Goal: Information Seeking & Learning: Understand process/instructions

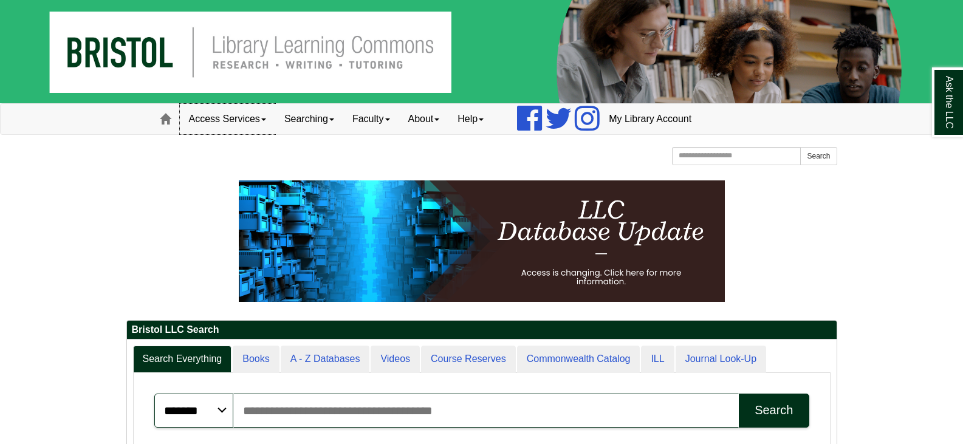
click at [265, 121] on link "Access Services" at bounding box center [227, 119] width 95 height 30
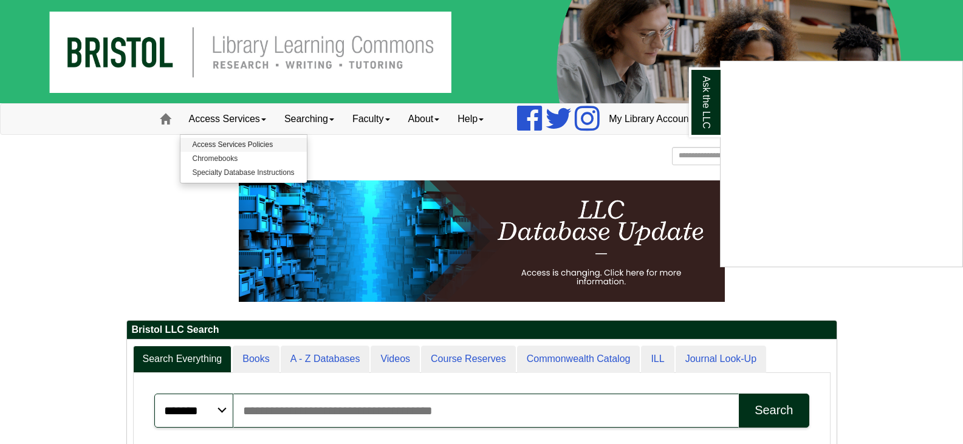
click at [242, 145] on div "Ask the LLC" at bounding box center [481, 222] width 963 height 444
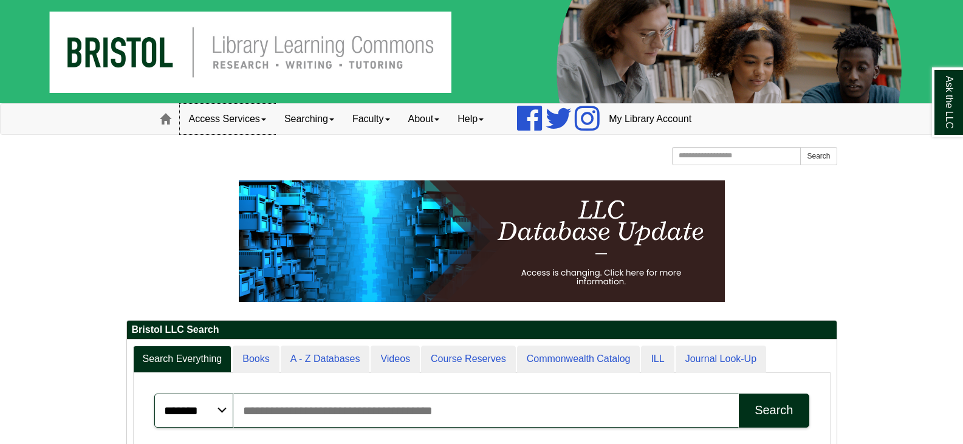
click at [242, 115] on link "Access Services" at bounding box center [227, 119] width 95 height 30
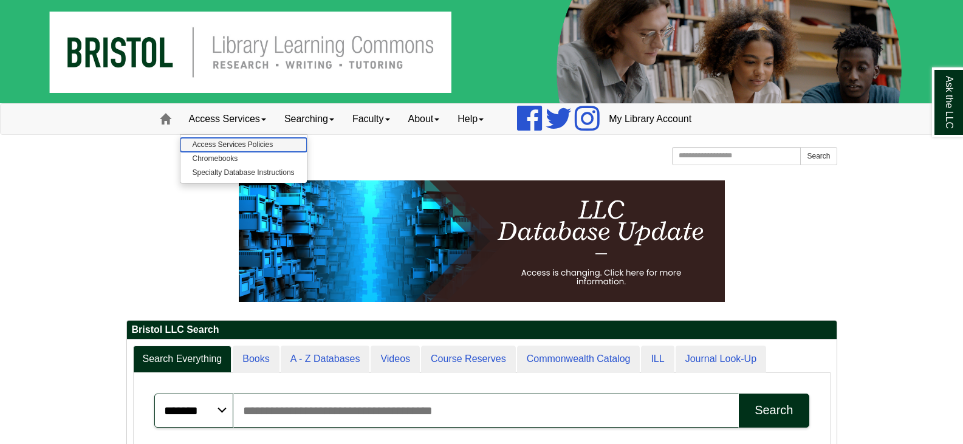
click at [239, 143] on link "Access Services Policies" at bounding box center [243, 145] width 126 height 14
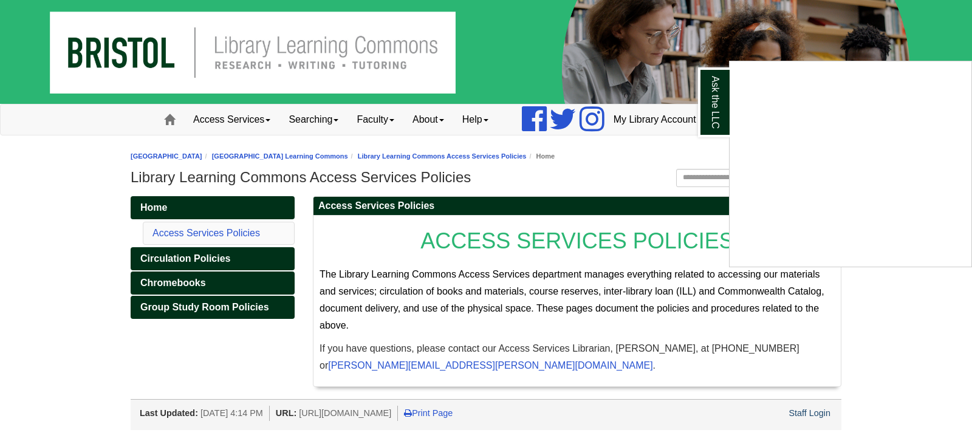
click at [609, 178] on div "Ask the LLC" at bounding box center [486, 222] width 972 height 444
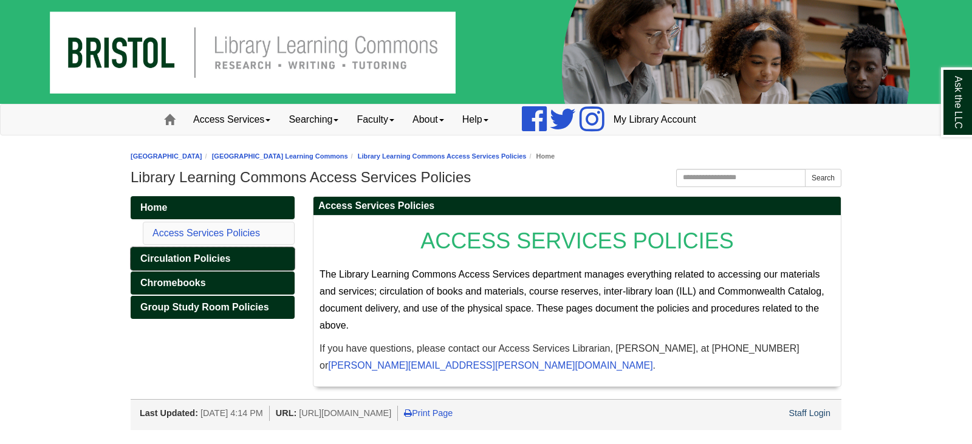
click at [176, 259] on span "Circulation Policies" at bounding box center [185, 258] width 90 height 10
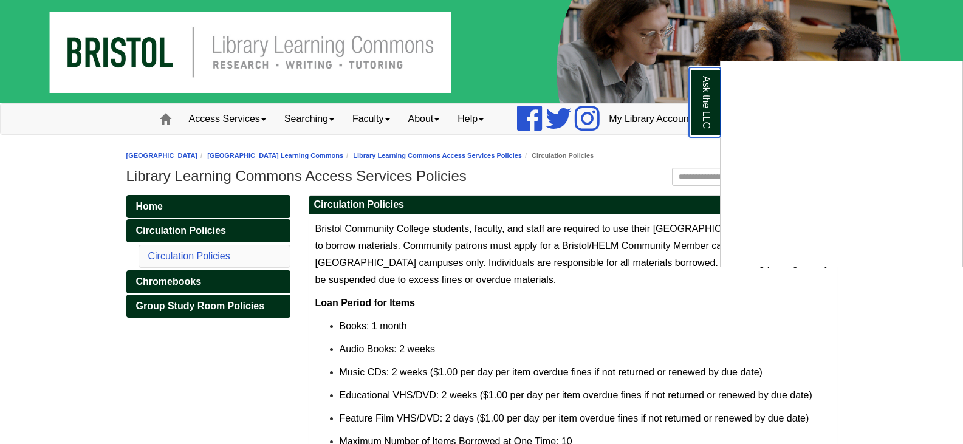
click at [706, 109] on link "Ask the LLC" at bounding box center [705, 102] width 32 height 70
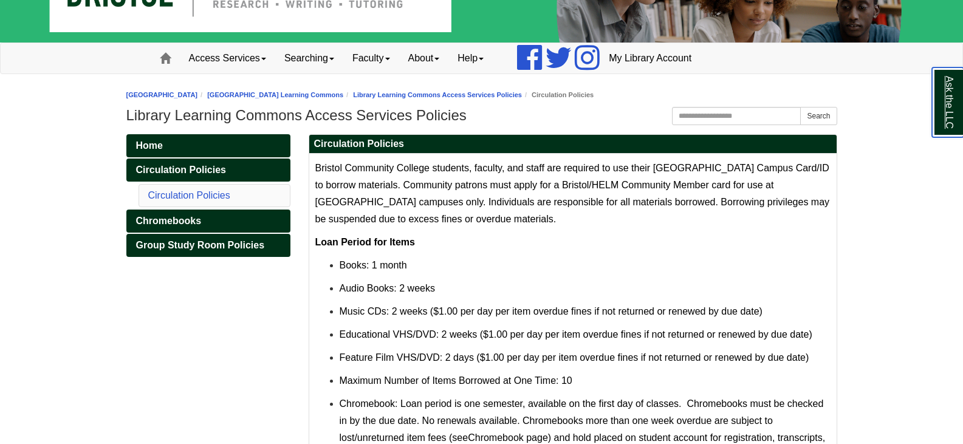
scroll to position [121, 0]
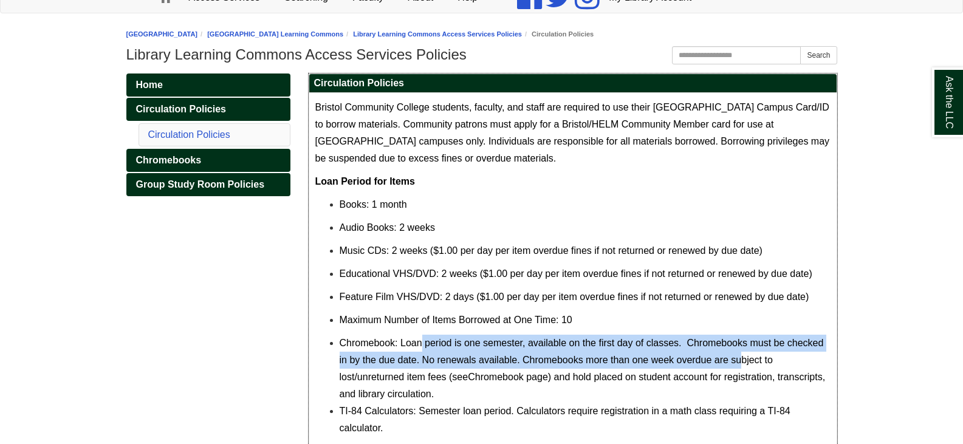
drag, startPoint x: 420, startPoint y: 341, endPoint x: 742, endPoint y: 368, distance: 322.5
click at [742, 368] on li "Chromebook : Loan period is one semester, available on the first day of classes…" at bounding box center [585, 369] width 491 height 68
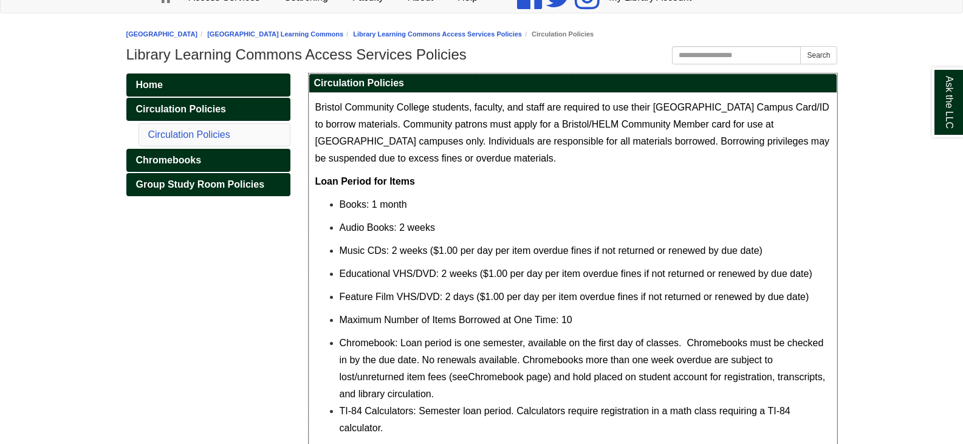
click at [801, 359] on li "Chromebook : Loan period is one semester, available on the first day of classes…" at bounding box center [585, 369] width 491 height 68
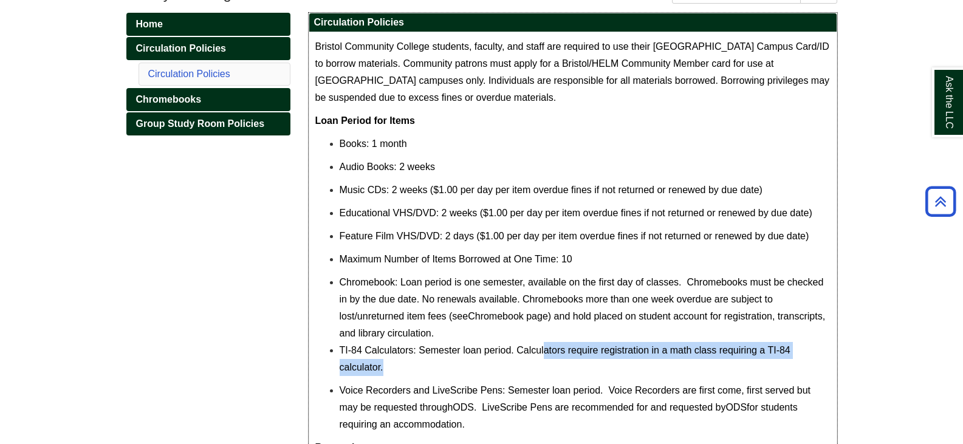
drag, startPoint x: 543, startPoint y: 352, endPoint x: 804, endPoint y: 363, distance: 261.4
click at [804, 363] on p "TI-84 Calculators: Semester loan period. Calculators require registration in a …" at bounding box center [585, 359] width 491 height 34
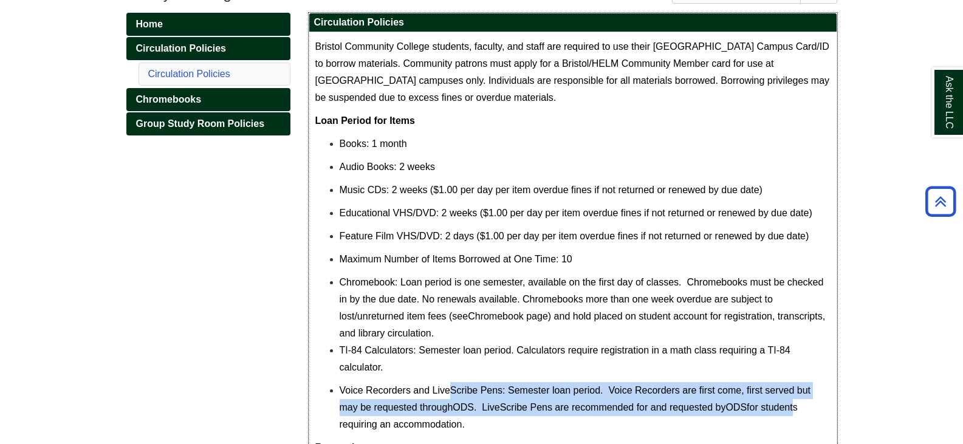
drag, startPoint x: 453, startPoint y: 387, endPoint x: 799, endPoint y: 412, distance: 347.2
click at [799, 412] on span "Voice Recorders and LiveScribe Pens: Semester loan period. Voice Recorders are …" at bounding box center [575, 407] width 471 height 44
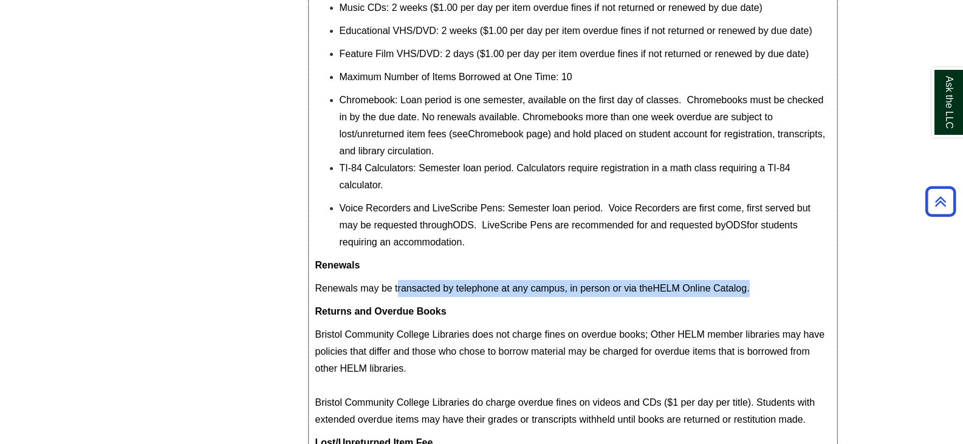
drag, startPoint x: 400, startPoint y: 289, endPoint x: 761, endPoint y: 287, distance: 360.8
click at [761, 287] on p "Renewals may be transacted by telephone at any campus, in person or via the HEL…" at bounding box center [572, 288] width 515 height 17
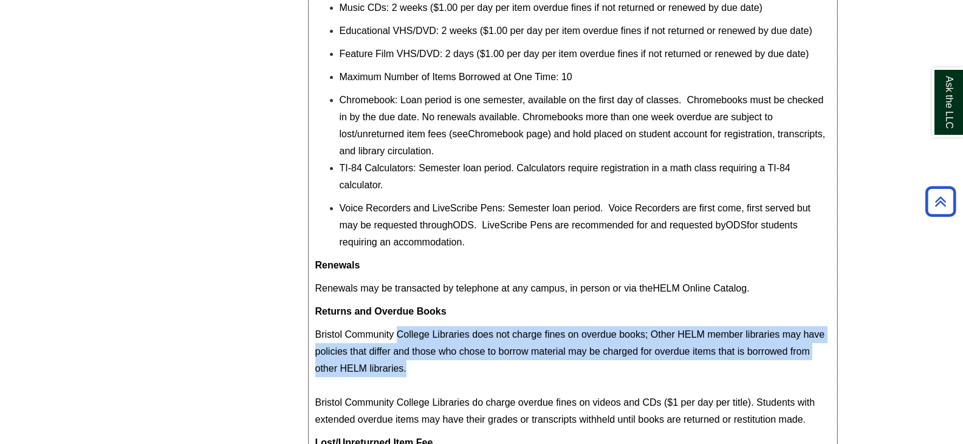
drag, startPoint x: 397, startPoint y: 330, endPoint x: 807, endPoint y: 369, distance: 411.9
click at [807, 369] on p "Bristol Community College Libraries does not charge fines on overdue books; Oth…" at bounding box center [572, 377] width 515 height 102
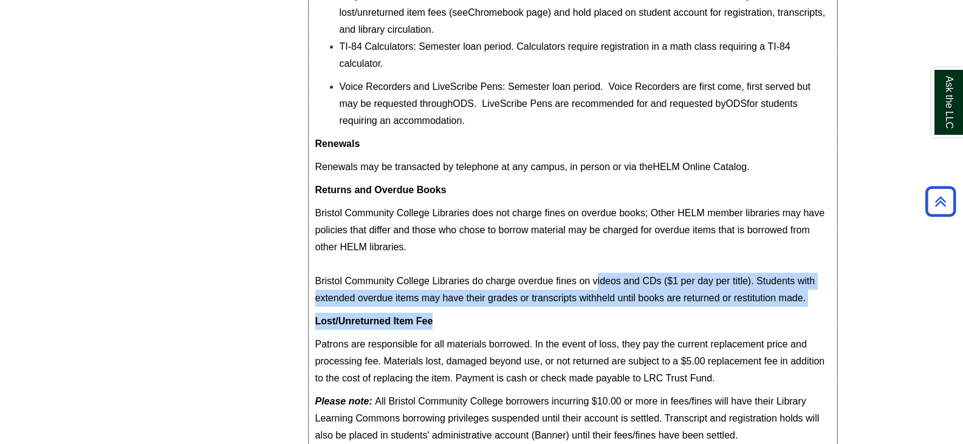
drag, startPoint x: 594, startPoint y: 277, endPoint x: 818, endPoint y: 309, distance: 226.4
click at [818, 309] on div "Bristol Community College students, faculty, and staff are required to use thei…" at bounding box center [572, 93] width 515 height 716
click at [812, 296] on p "Bristol Community College Libraries does not charge fines on overdue books; Oth…" at bounding box center [572, 256] width 515 height 102
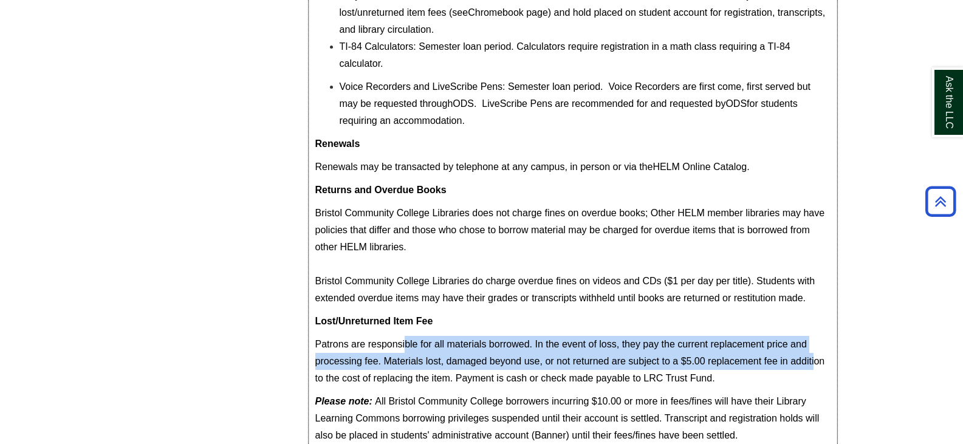
drag, startPoint x: 405, startPoint y: 341, endPoint x: 814, endPoint y: 357, distance: 409.8
click at [814, 357] on span "Patrons are responsible for all materials borrowed. In the event of loss, they …" at bounding box center [570, 361] width 510 height 44
click at [753, 357] on span "Patrons are responsible for all materials borrowed. In the event of loss, they …" at bounding box center [570, 361] width 510 height 44
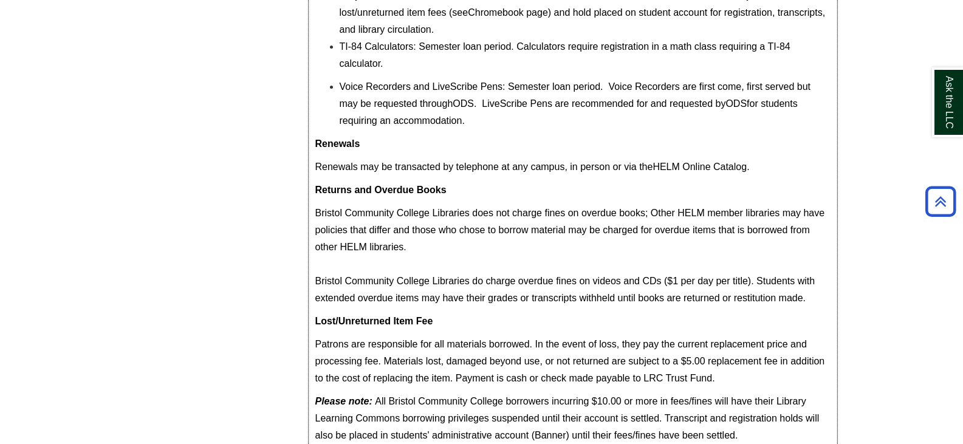
scroll to position [542, 0]
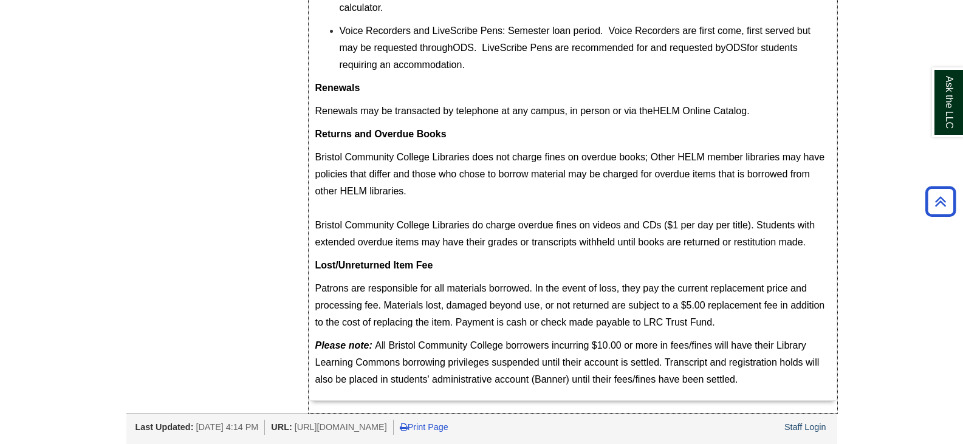
drag, startPoint x: 450, startPoint y: 323, endPoint x: 740, endPoint y: 323, distance: 290.4
click at [740, 323] on p "Patrons are responsible for all materials borrowed. In the event of loss, they …" at bounding box center [572, 305] width 515 height 51
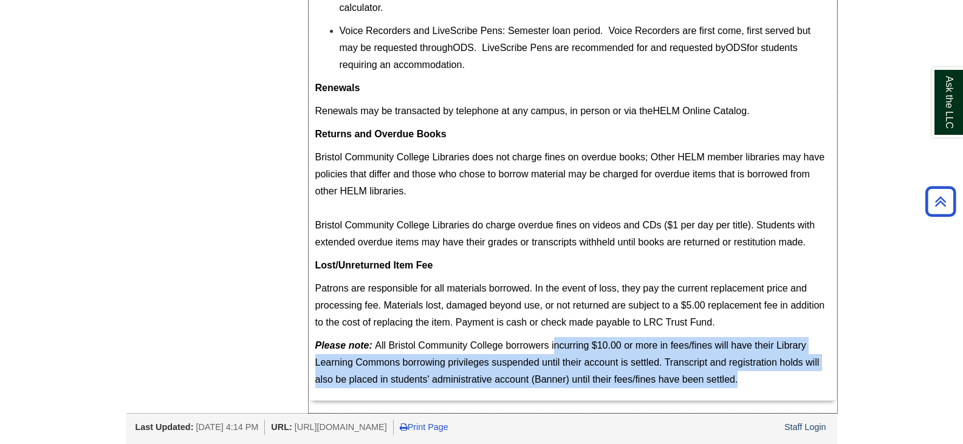
drag, startPoint x: 553, startPoint y: 345, endPoint x: 753, endPoint y: 378, distance: 202.6
click at [753, 378] on p "Please note: All Bristol Community College borrowers incurring $10.00 or more i…" at bounding box center [572, 362] width 515 height 51
drag, startPoint x: 455, startPoint y: 322, endPoint x: 731, endPoint y: 324, distance: 276.4
click at [731, 324] on p "Patrons are responsible for all materials borrowed. In the event of loss, they …" at bounding box center [572, 305] width 515 height 51
copy span "Payment is cash or check made payable to LRC Trust Fund."
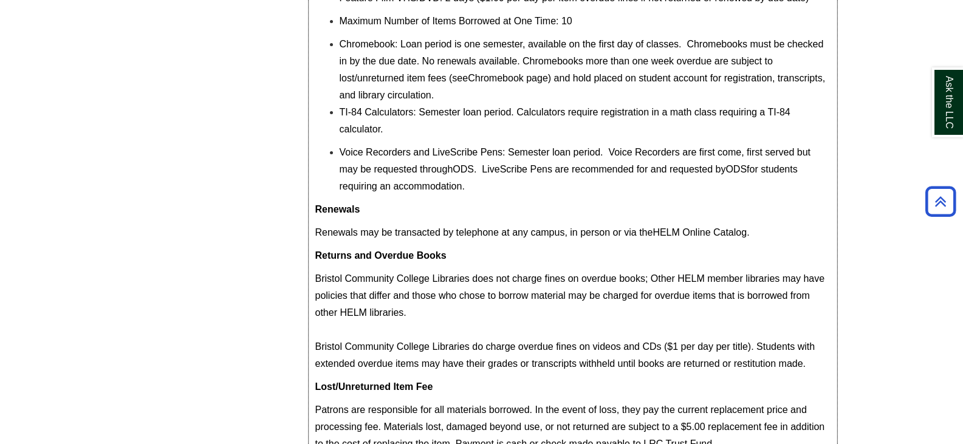
scroll to position [238, 0]
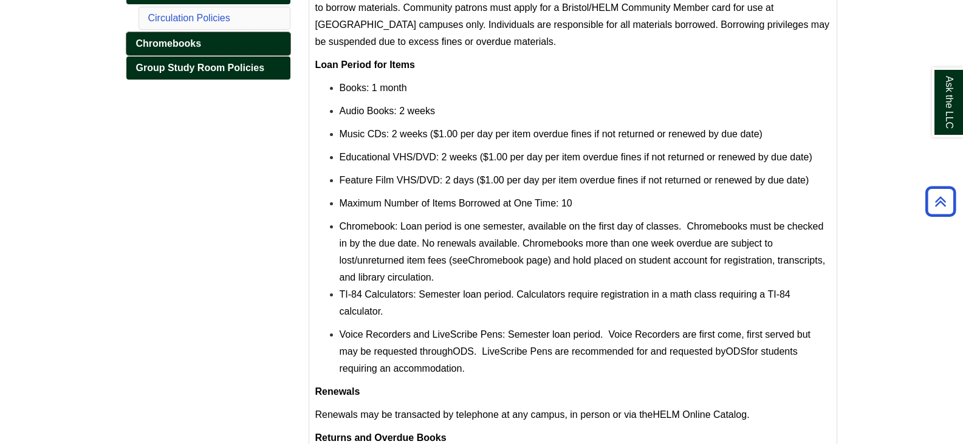
click at [186, 36] on link "Chromebooks" at bounding box center [208, 43] width 164 height 23
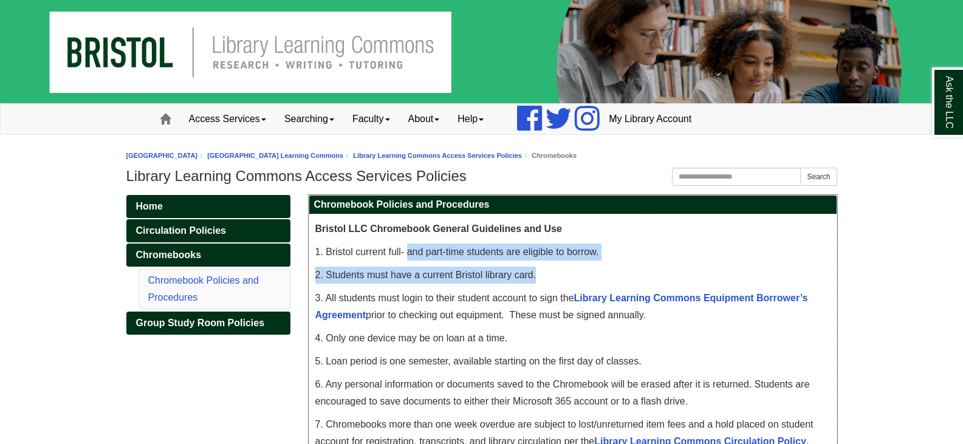
drag, startPoint x: 409, startPoint y: 250, endPoint x: 607, endPoint y: 262, distance: 199.1
click at [659, 268] on p "2. Students must have a current Bristol library card." at bounding box center [572, 275] width 515 height 17
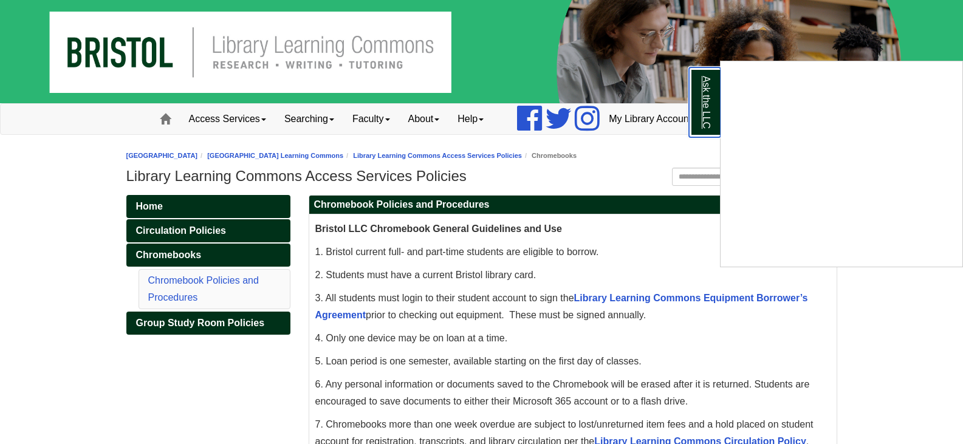
click at [709, 109] on link "Ask the LLC" at bounding box center [705, 102] width 32 height 70
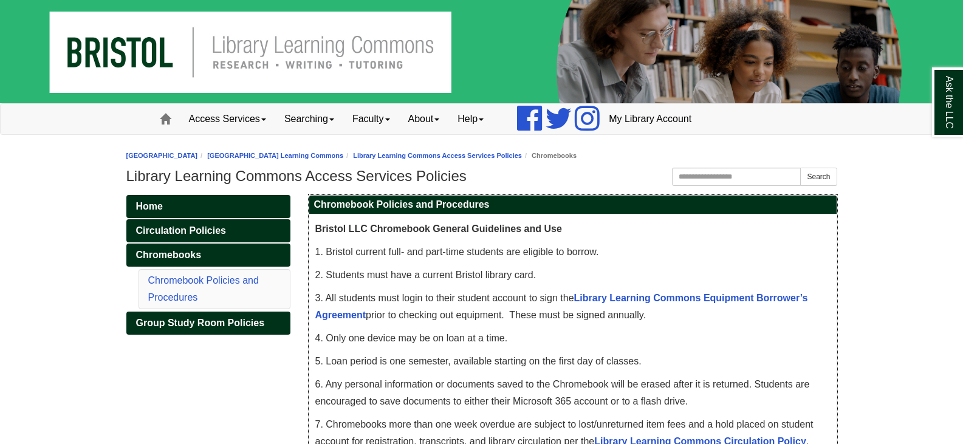
drag, startPoint x: 522, startPoint y: 314, endPoint x: 665, endPoint y: 315, distance: 142.8
click at [665, 315] on p "3. All students must login to their student account to sign the Library Learnin…" at bounding box center [572, 307] width 515 height 34
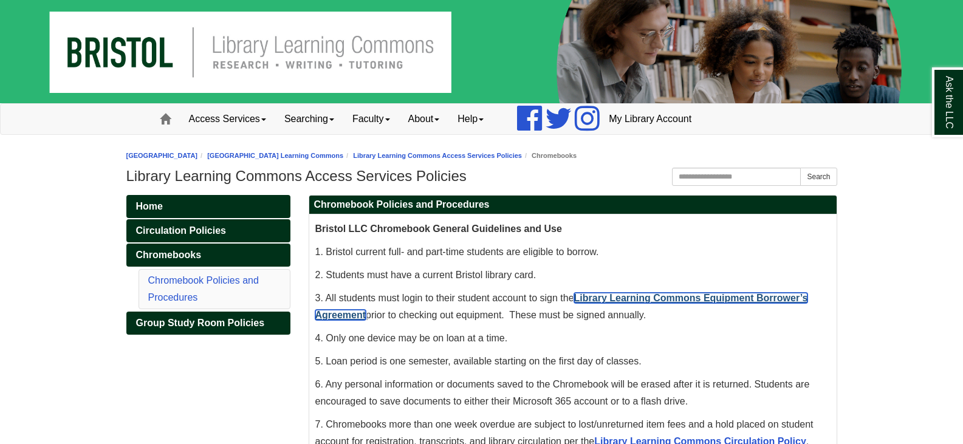
scroll to position [182, 0]
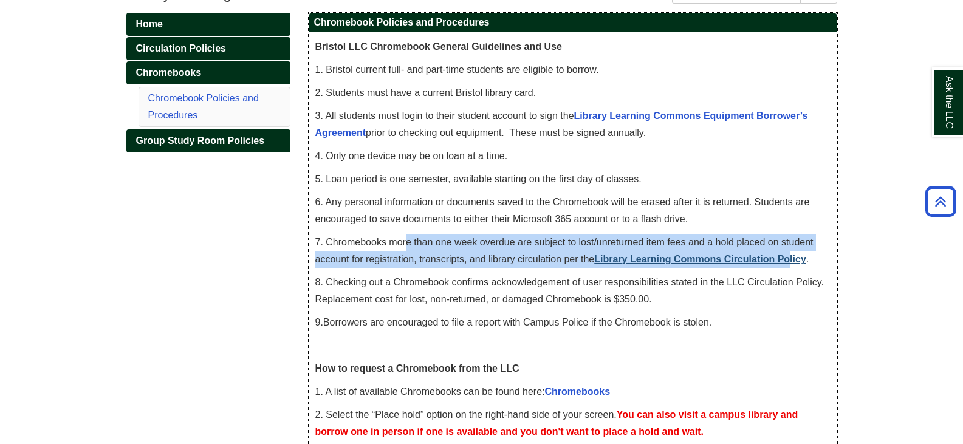
drag, startPoint x: 408, startPoint y: 242, endPoint x: 790, endPoint y: 262, distance: 382.0
click at [790, 262] on span "7. Chromebooks more than one week overdue are subject to lost/unreturned item f…" at bounding box center [564, 250] width 498 height 27
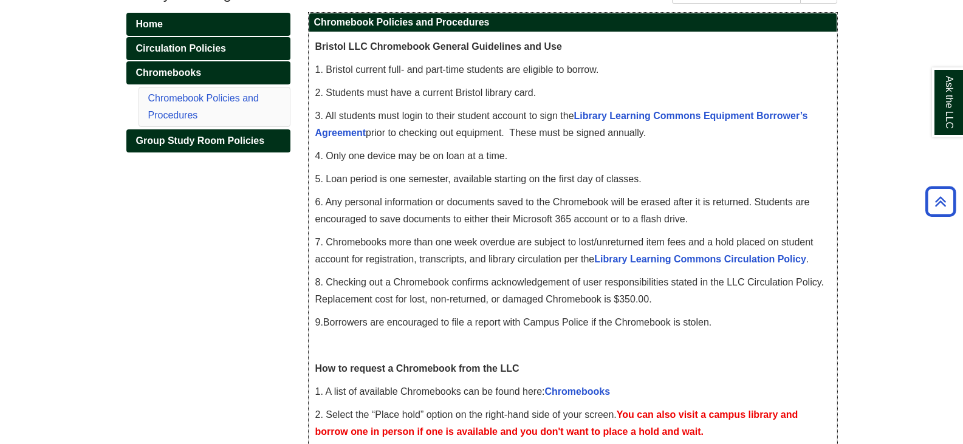
click at [775, 318] on p "9 . Borrowers are encouraged to file a report with Campus Police if the Chromeb…" at bounding box center [572, 322] width 515 height 17
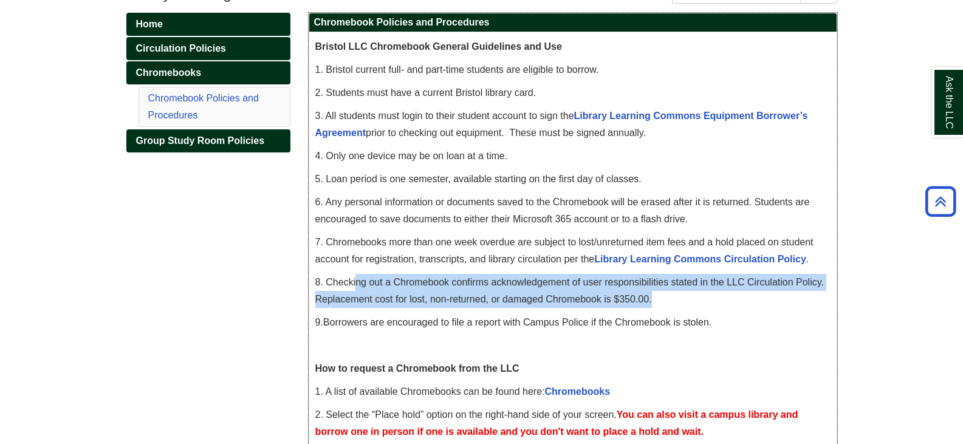
drag, startPoint x: 357, startPoint y: 284, endPoint x: 688, endPoint y: 296, distance: 331.9
click at [688, 296] on p "8. Checking out a Chromebook confirms acknowledgement of user responsibilities …" at bounding box center [572, 291] width 515 height 34
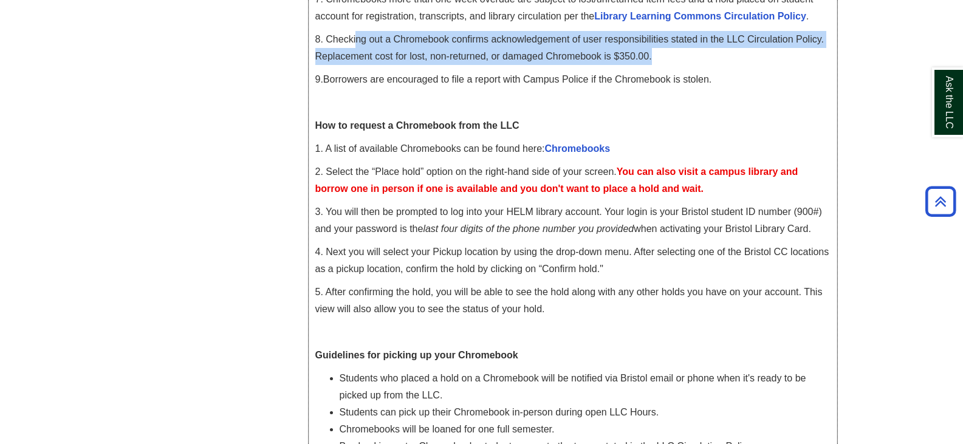
scroll to position [547, 0]
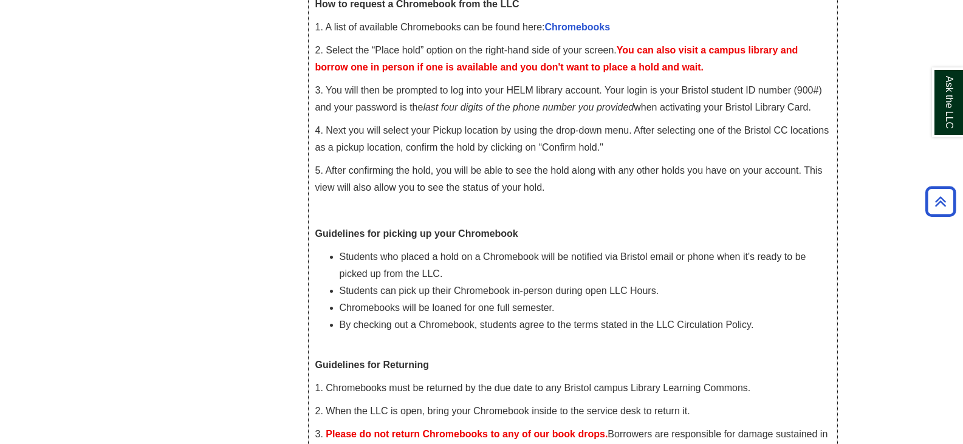
drag, startPoint x: 390, startPoint y: 257, endPoint x: 807, endPoint y: 272, distance: 417.0
click at [807, 272] on li "Students who placed a hold on a Chromebook will be notified via Bristol email o…" at bounding box center [585, 265] width 491 height 34
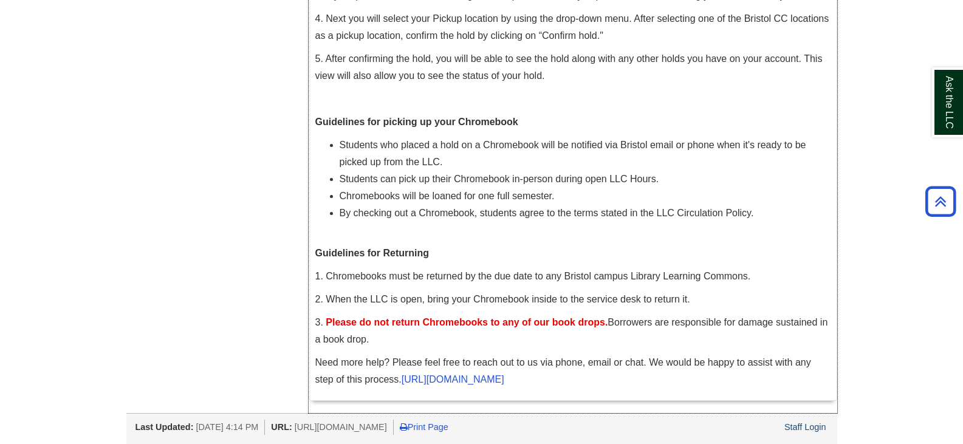
drag, startPoint x: 399, startPoint y: 301, endPoint x: 785, endPoint y: 383, distance: 394.4
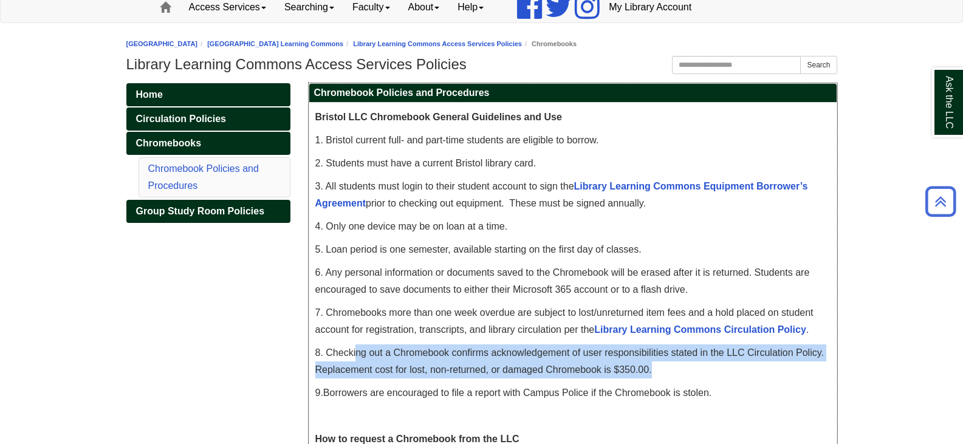
scroll to position [0, 0]
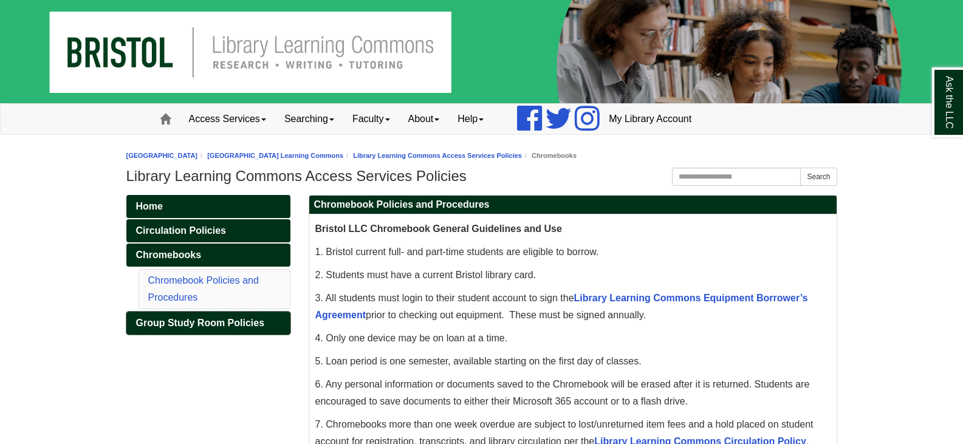
click at [197, 321] on span "Group Study Room Policies" at bounding box center [200, 323] width 129 height 10
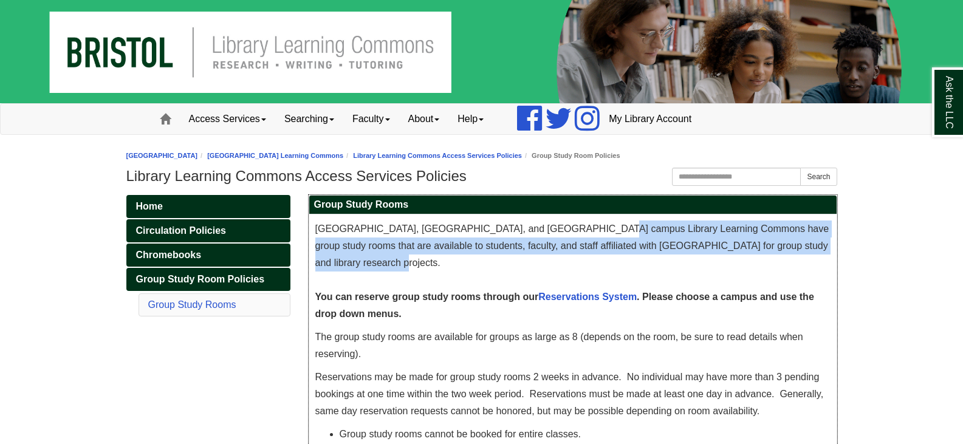
drag, startPoint x: 567, startPoint y: 225, endPoint x: 818, endPoint y: 264, distance: 253.3
click at [818, 264] on p "[GEOGRAPHIC_DATA], [GEOGRAPHIC_DATA], and [GEOGRAPHIC_DATA] campus Library Lear…" at bounding box center [572, 272] width 515 height 102
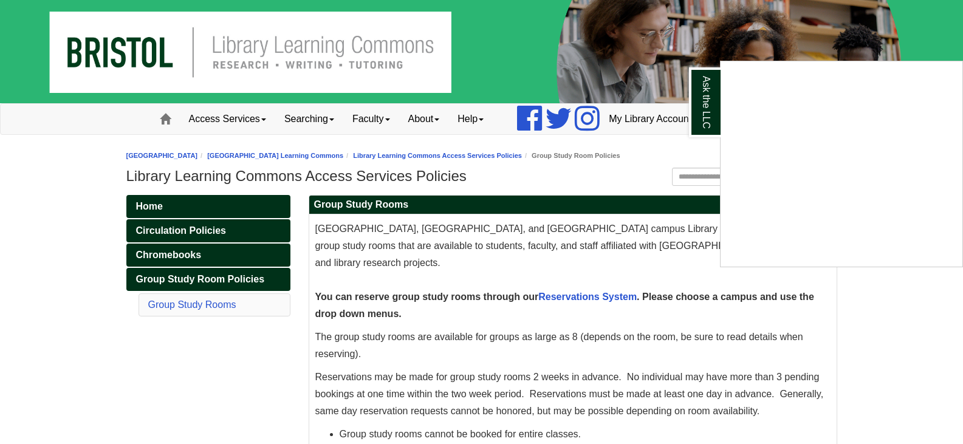
click at [627, 307] on div "Ask the LLC" at bounding box center [481, 222] width 963 height 444
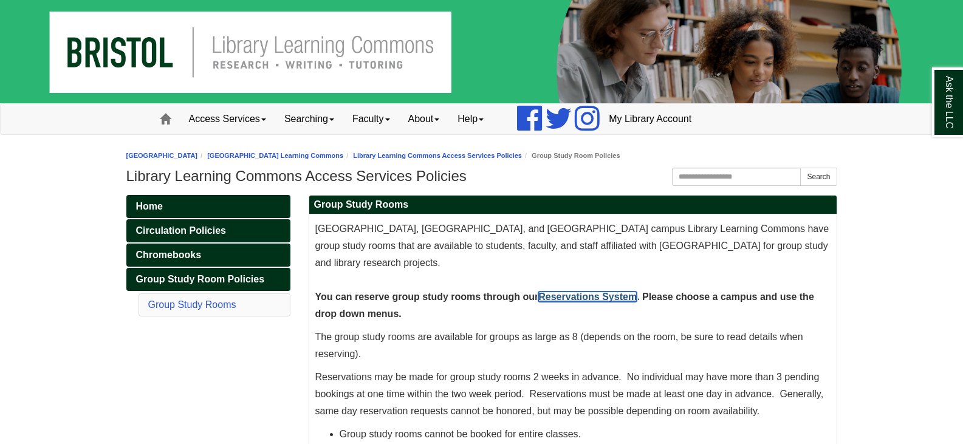
click at [599, 298] on link "Reservations System" at bounding box center [587, 297] width 98 height 10
click at [81, 425] on body "Skip to Main Content Toggle navigation Home Access Services Access Services Pol…" at bounding box center [481, 366] width 963 height 732
